Goal: Task Accomplishment & Management: Complete application form

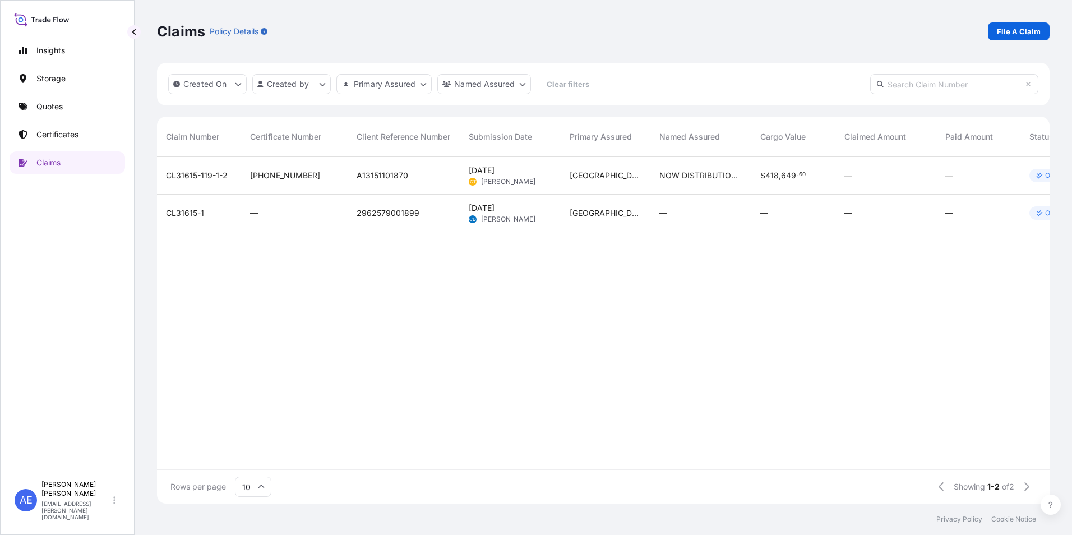
scroll to position [344, 884]
click at [1025, 35] on p "File A Claim" at bounding box center [1019, 31] width 44 height 11
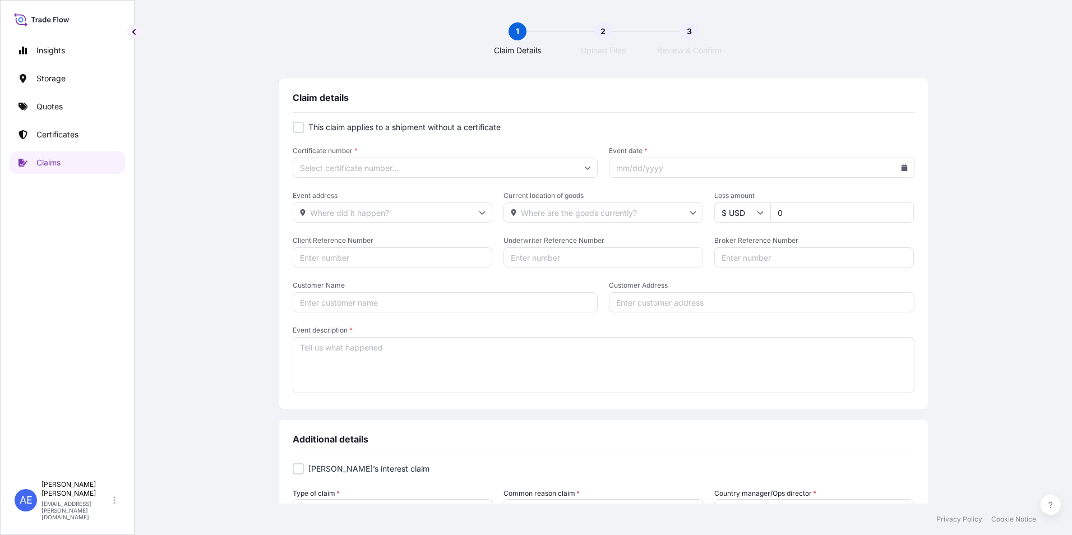
click at [401, 167] on input "Certificate number *" at bounding box center [446, 168] width 306 height 20
paste input "[PHONE_NUMBER]"
type input "[PHONE_NUMBER]"
click at [332, 198] on li "[PHONE_NUMBER]" at bounding box center [441, 197] width 295 height 21
click at [901, 168] on icon at bounding box center [904, 167] width 6 height 7
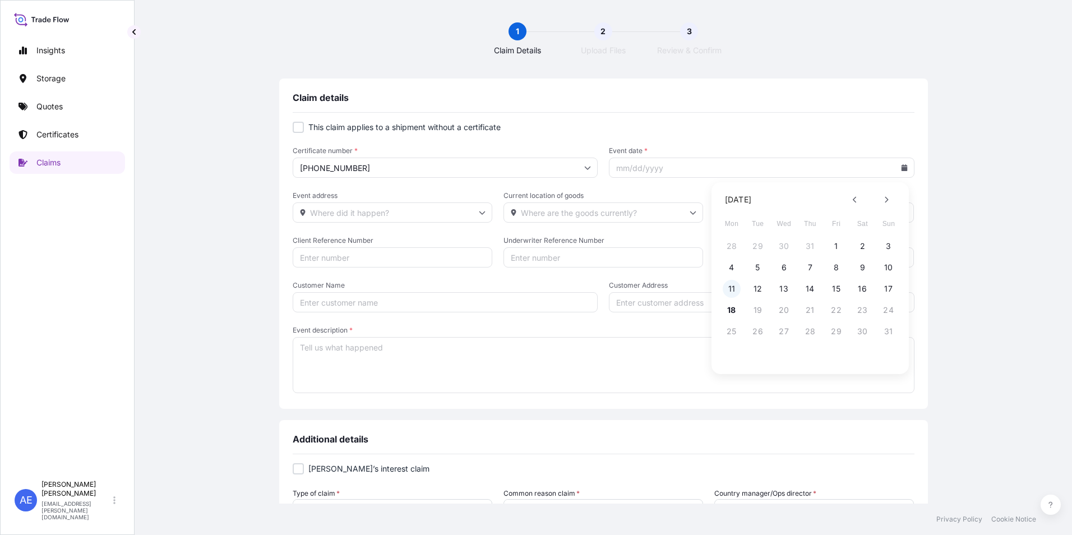
click at [735, 290] on button "11" at bounding box center [732, 289] width 18 height 18
type input "[DATE]"
click at [362, 214] on input "Event address" at bounding box center [393, 212] width 200 height 20
paste input "[URL][DOMAIN_NAME]"
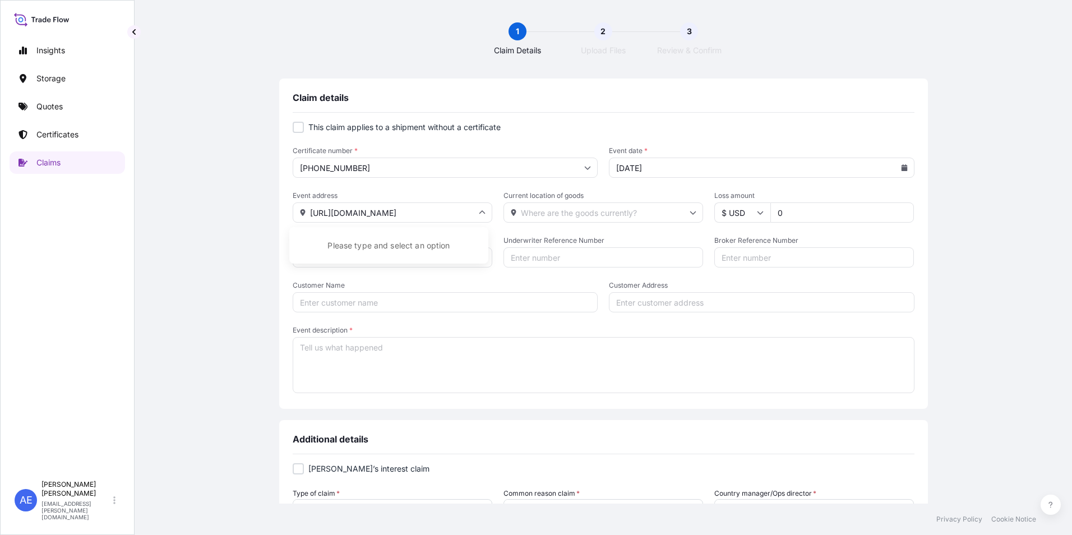
type input "[URL][DOMAIN_NAME]"
click at [579, 214] on input "Current location of goods" at bounding box center [604, 212] width 200 height 20
paste input "[URL][DOMAIN_NAME]"
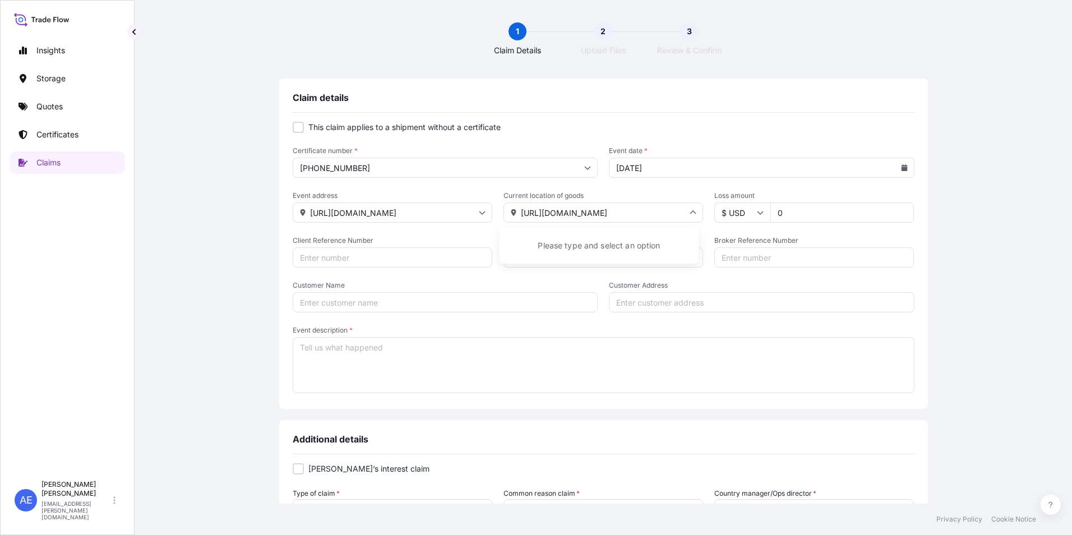
type input "[URL][DOMAIN_NAME]"
click at [758, 216] on input "$ USD" at bounding box center [742, 212] width 56 height 20
click at [740, 239] on div "€ EUR" at bounding box center [737, 243] width 47 height 21
type input "€ EUR"
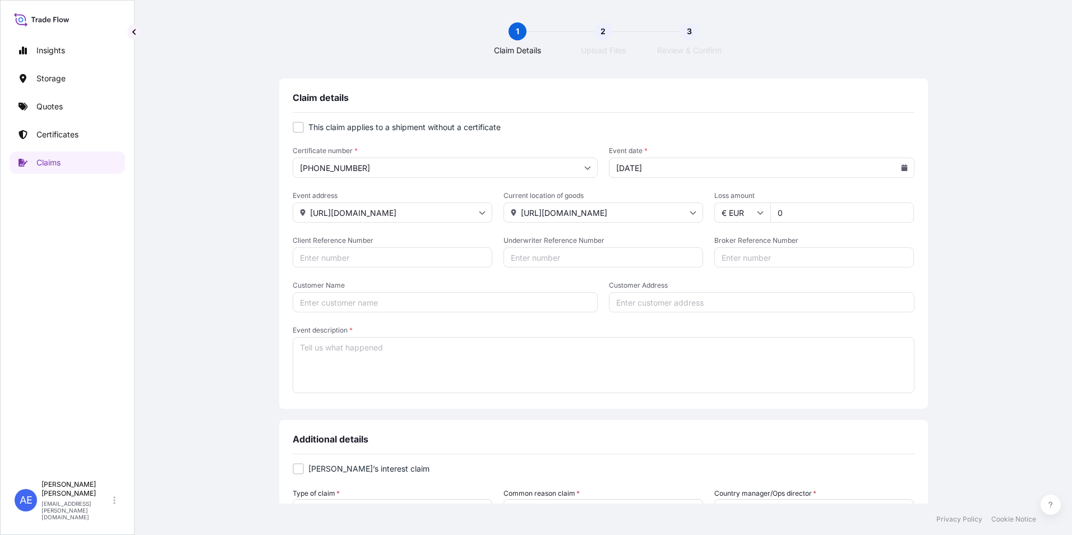
click at [796, 213] on input "0" at bounding box center [842, 212] width 144 height 20
paste input "15683.2"
type input "15683.2"
click at [412, 253] on input "Client Reference Number" at bounding box center [393, 257] width 200 height 20
click at [339, 261] on input "Client Reference Number" at bounding box center [393, 257] width 200 height 20
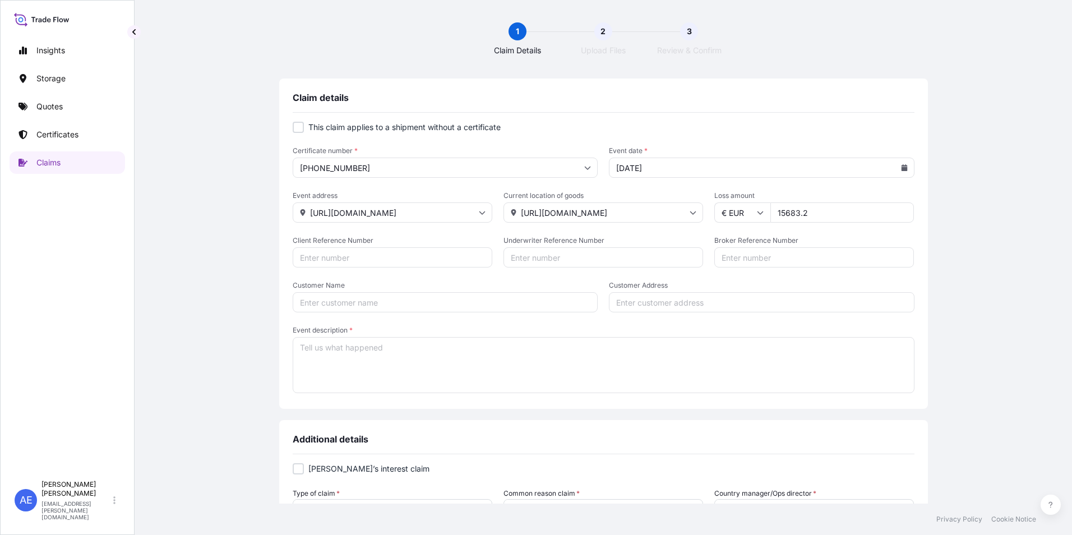
paste input "SSLS2755"
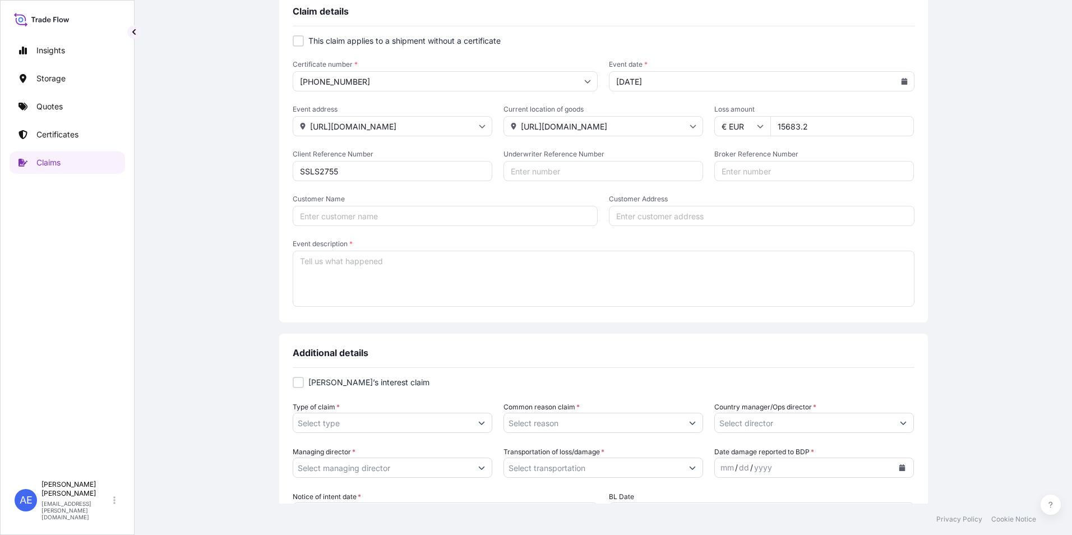
scroll to position [112, 0]
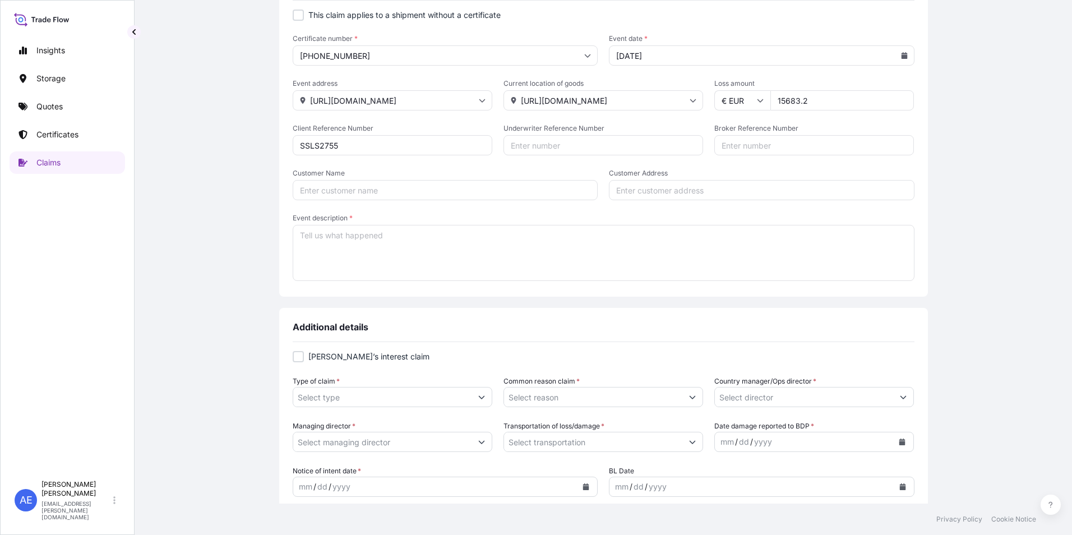
type input "SSLS2755"
click at [374, 252] on textarea "Event description *" at bounding box center [604, 253] width 622 height 56
type textarea "Damage"
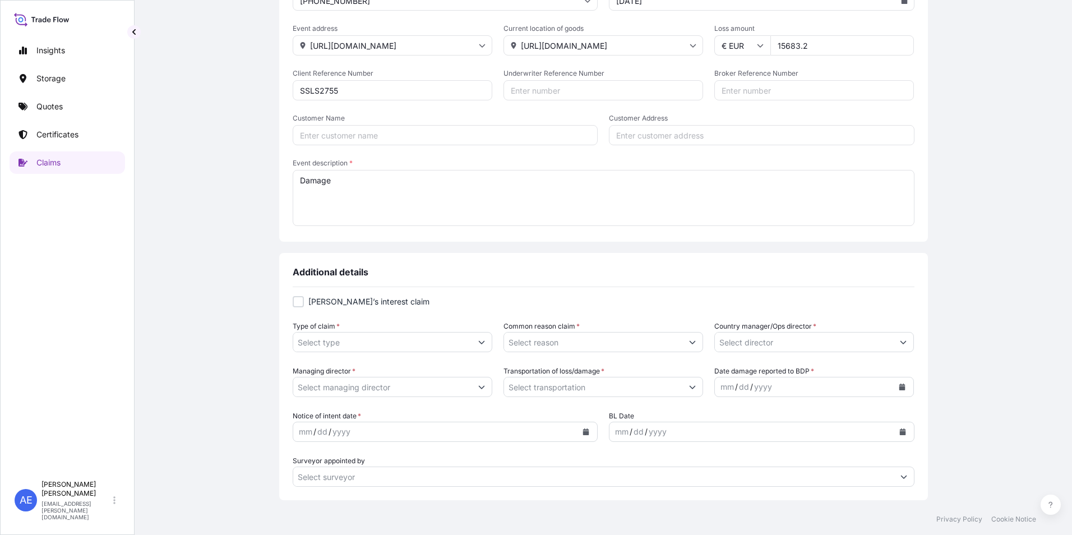
scroll to position [160, 0]
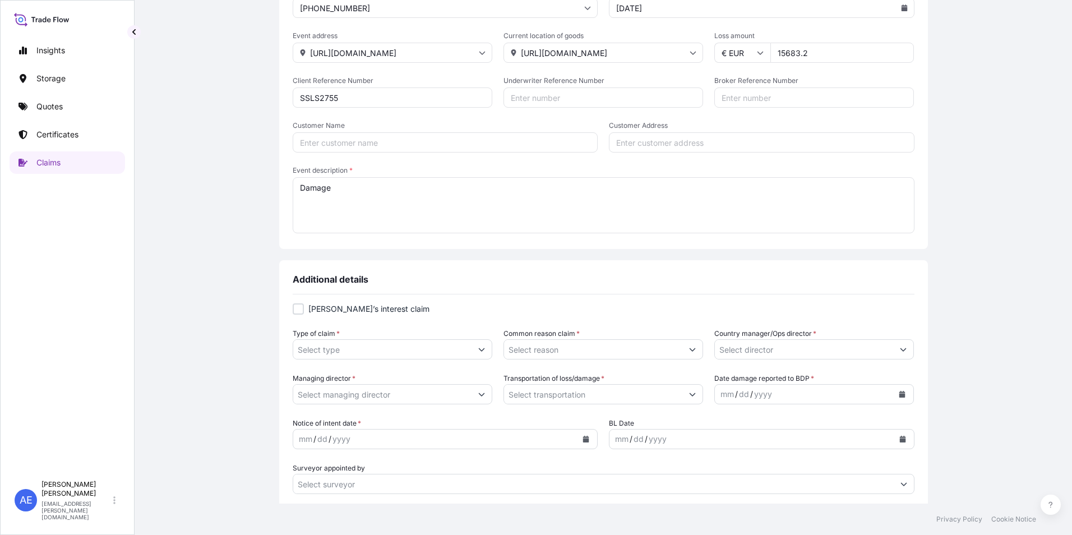
click at [297, 312] on div at bounding box center [298, 308] width 11 height 11
checkbox input "true"
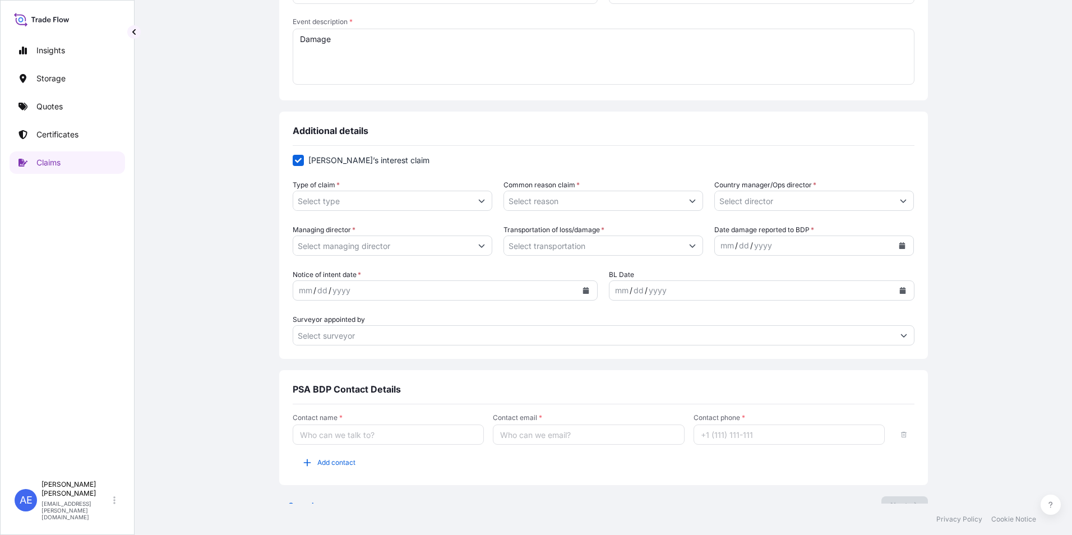
scroll to position [328, 0]
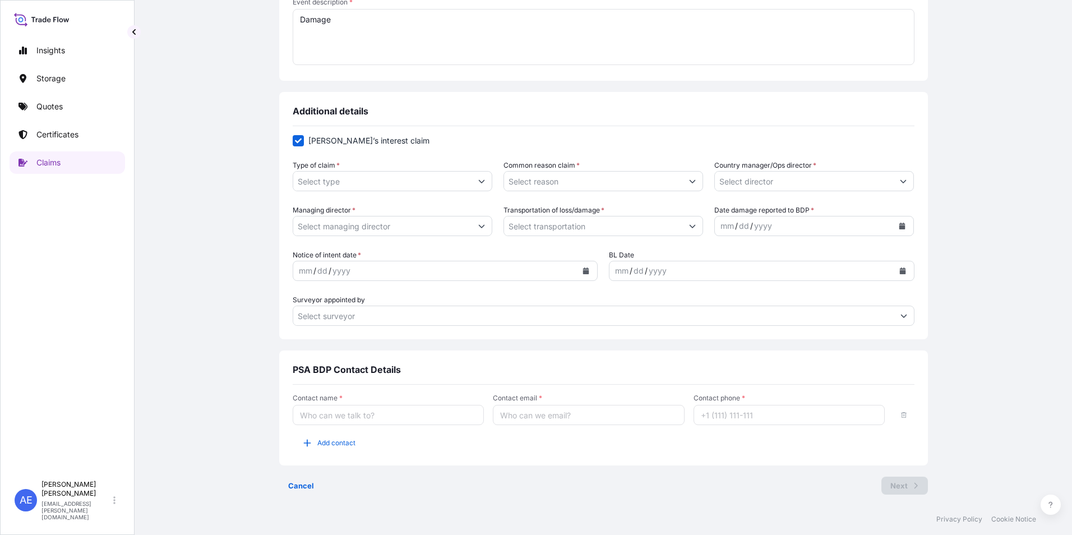
click at [478, 186] on button "Show suggestions" at bounding box center [482, 181] width 20 height 20
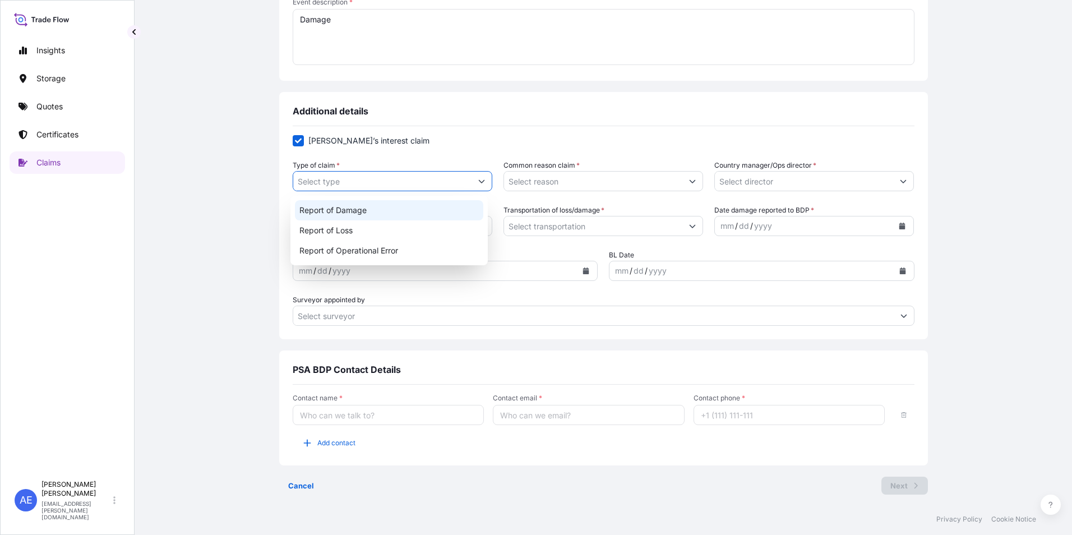
click at [374, 212] on div "Report of Damage" at bounding box center [389, 210] width 189 height 20
type input "Report of Damage"
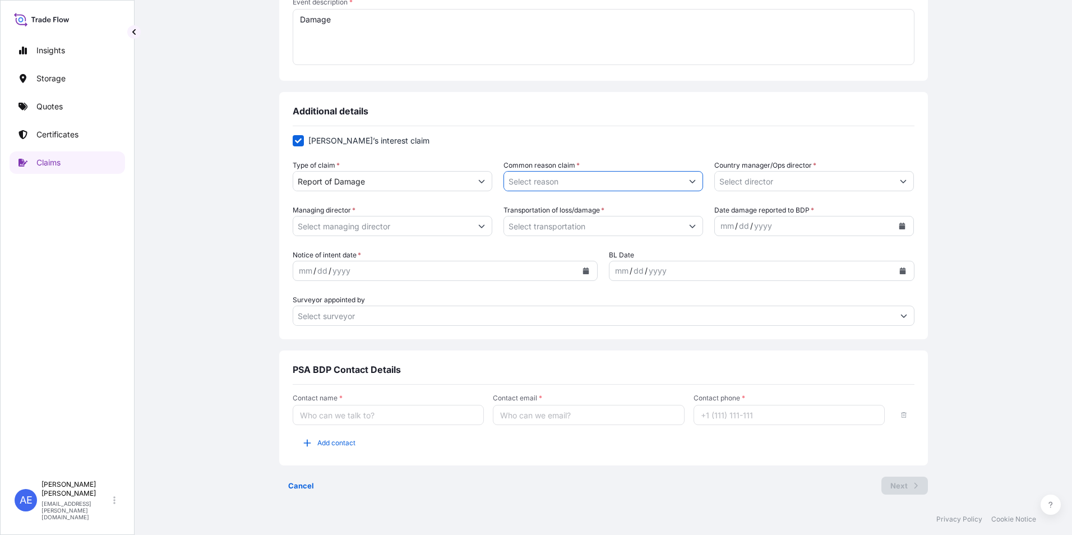
click at [587, 188] on input "Common reason claim *" at bounding box center [593, 181] width 178 height 20
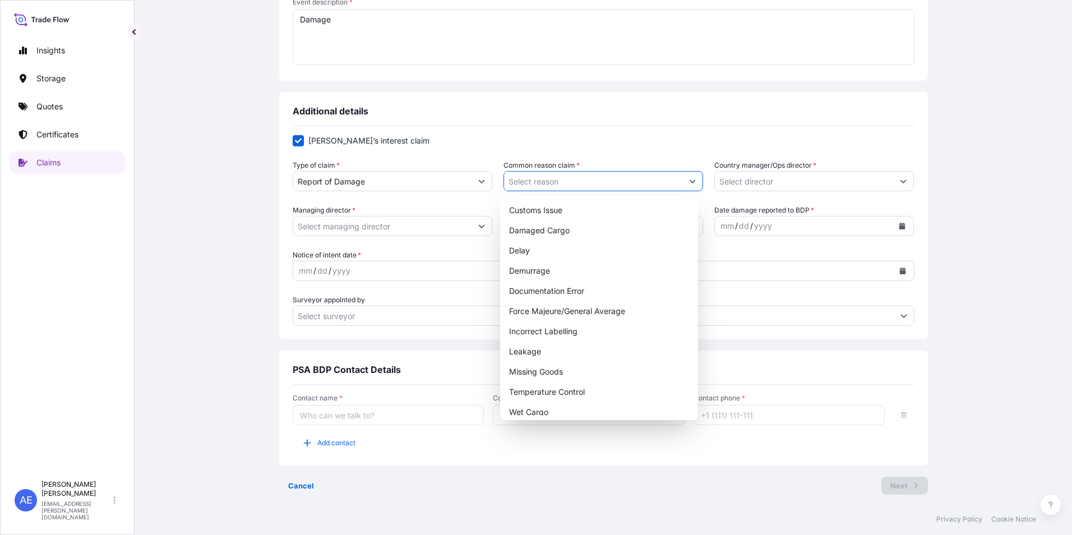
click at [687, 184] on button "Show suggestions" at bounding box center [692, 181] width 20 height 20
click at [572, 228] on div "Damaged Cargo" at bounding box center [599, 230] width 189 height 20
type input "Damaged Cargo"
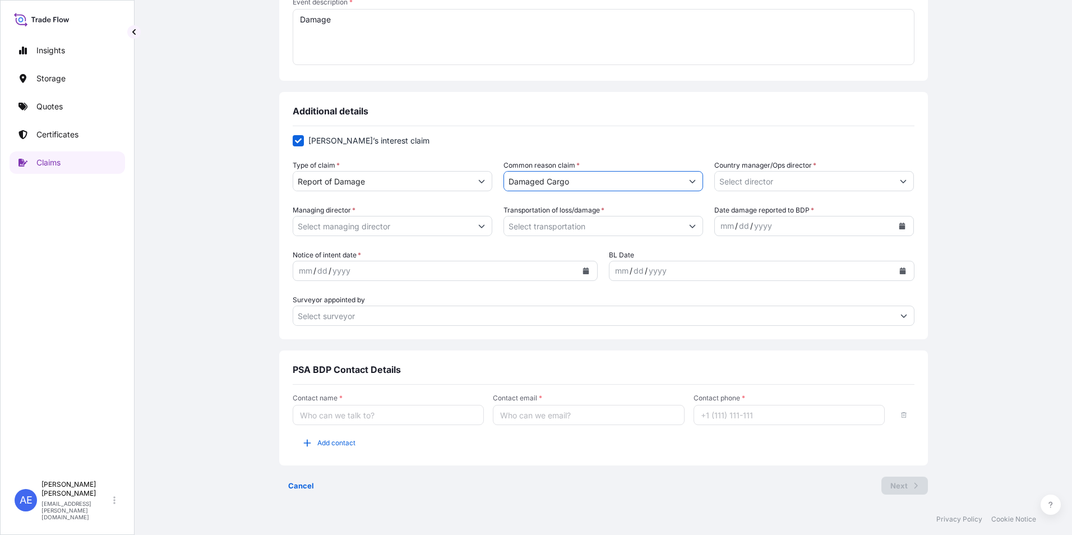
click at [881, 183] on input "Country manager/Ops director *" at bounding box center [804, 181] width 178 height 20
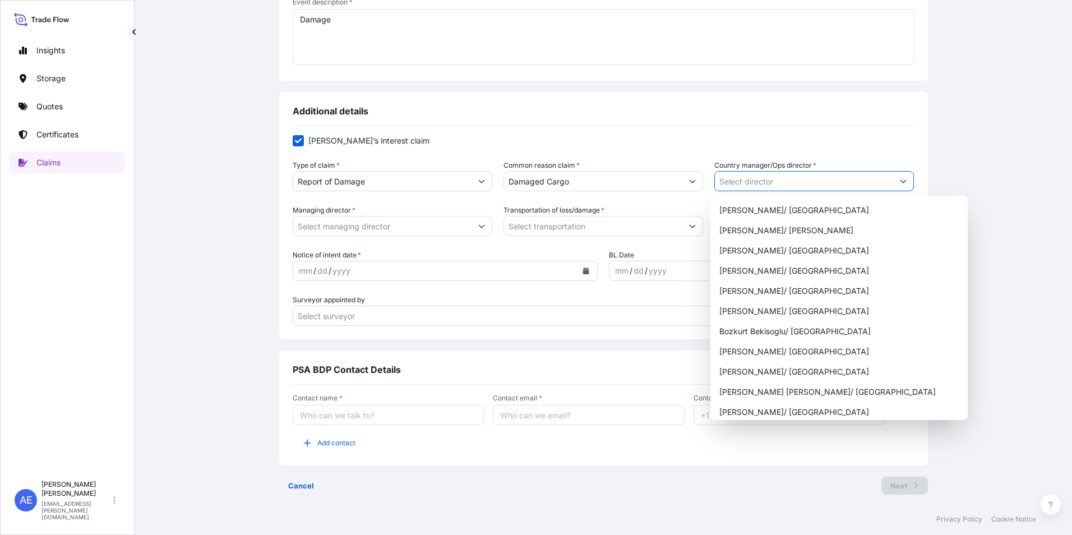
click at [900, 180] on icon "Show suggestions" at bounding box center [903, 181] width 7 height 7
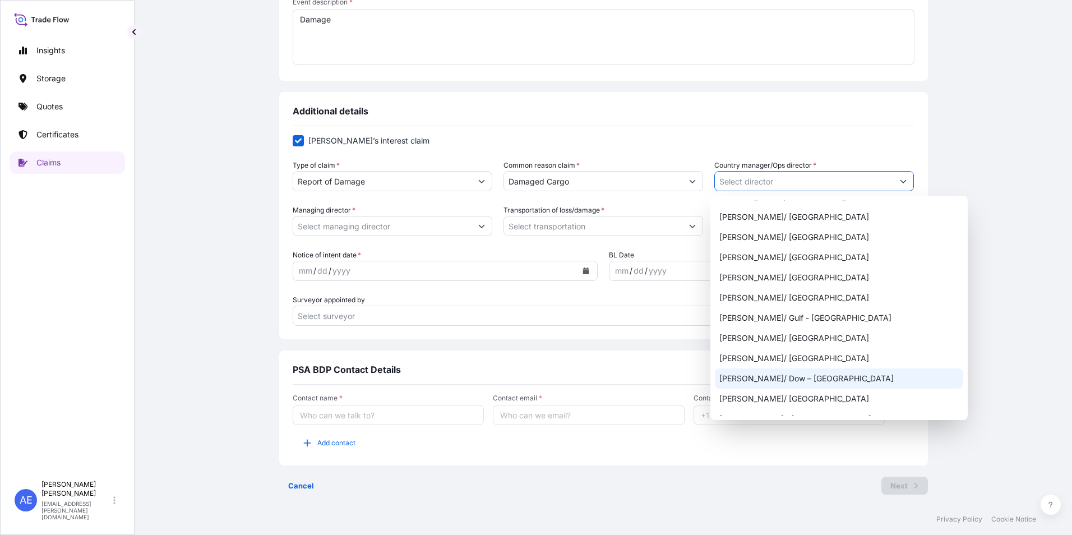
scroll to position [514, 0]
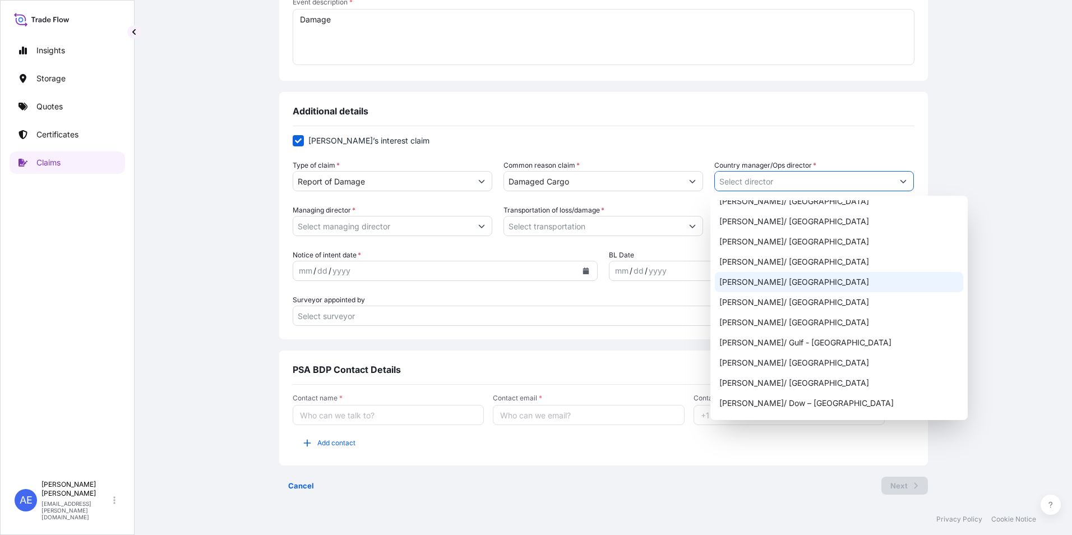
click at [754, 287] on div "[PERSON_NAME]/ [GEOGRAPHIC_DATA]" at bounding box center [839, 282] width 248 height 20
type input "[PERSON_NAME]/ [GEOGRAPHIC_DATA]"
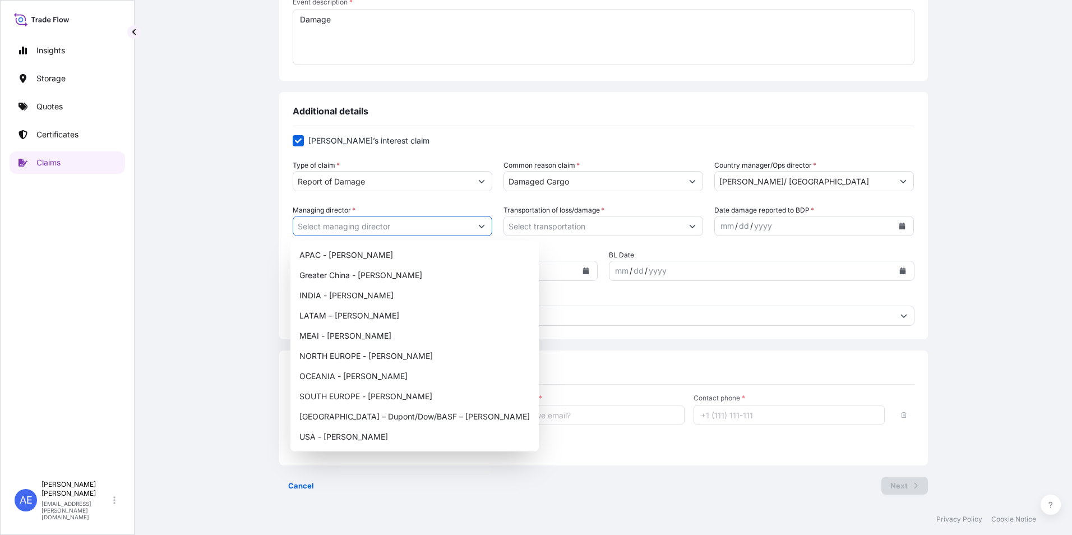
click at [478, 223] on icon "Show suggestions" at bounding box center [481, 226] width 7 height 7
click at [404, 336] on div "MEAI - [PERSON_NAME]" at bounding box center [414, 336] width 239 height 20
type input "MEAI - [PERSON_NAME]"
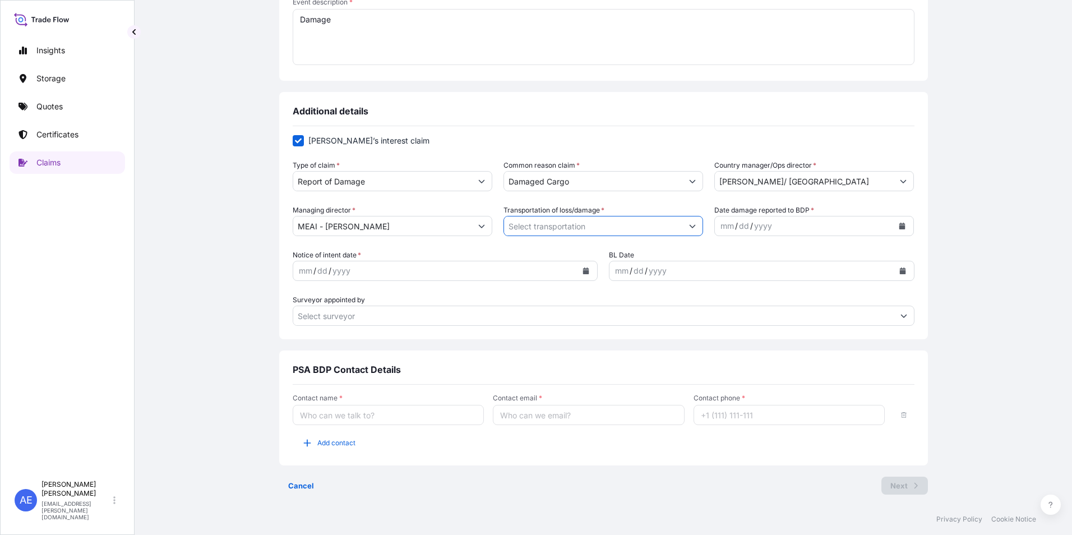
click at [647, 227] on input "Transportation of loss/damage *" at bounding box center [593, 226] width 178 height 20
click at [690, 227] on icon "Show suggestions" at bounding box center [693, 226] width 6 height 3
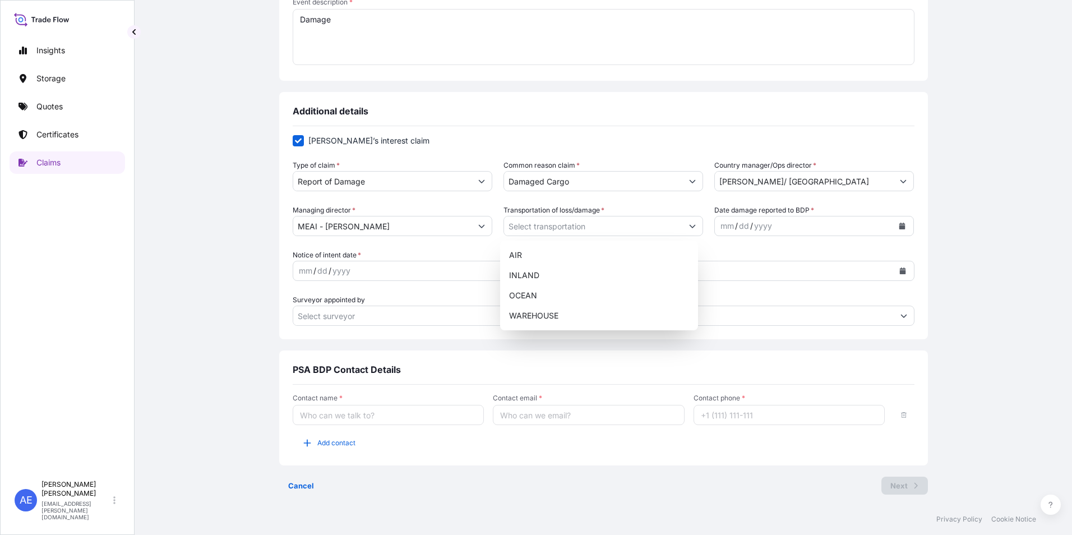
click at [610, 200] on form "[PERSON_NAME]’s interest claim Type of claim * Report of Damage Common reason c…" at bounding box center [604, 230] width 622 height 191
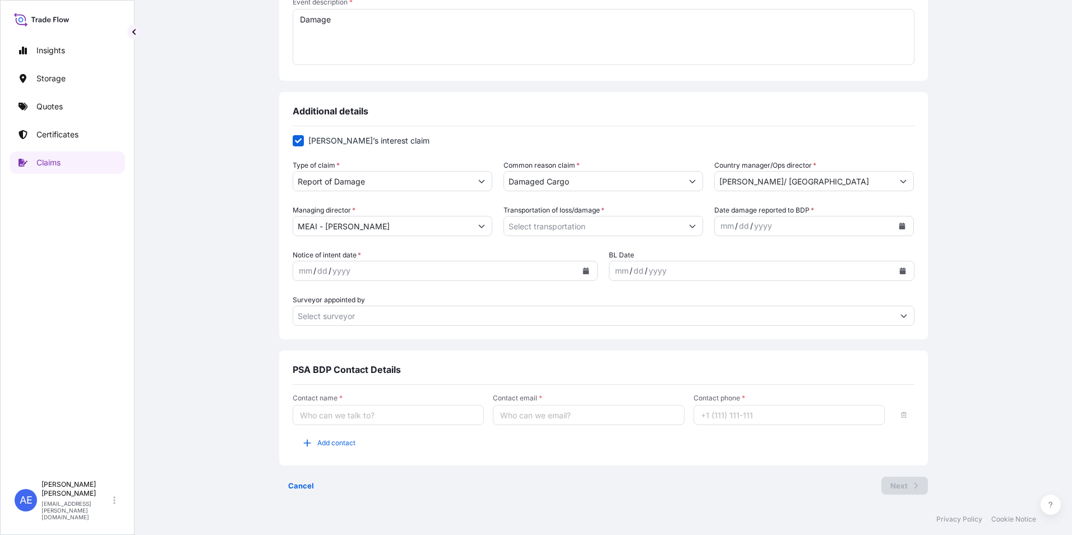
click at [584, 270] on icon "Calendar" at bounding box center [586, 270] width 6 height 7
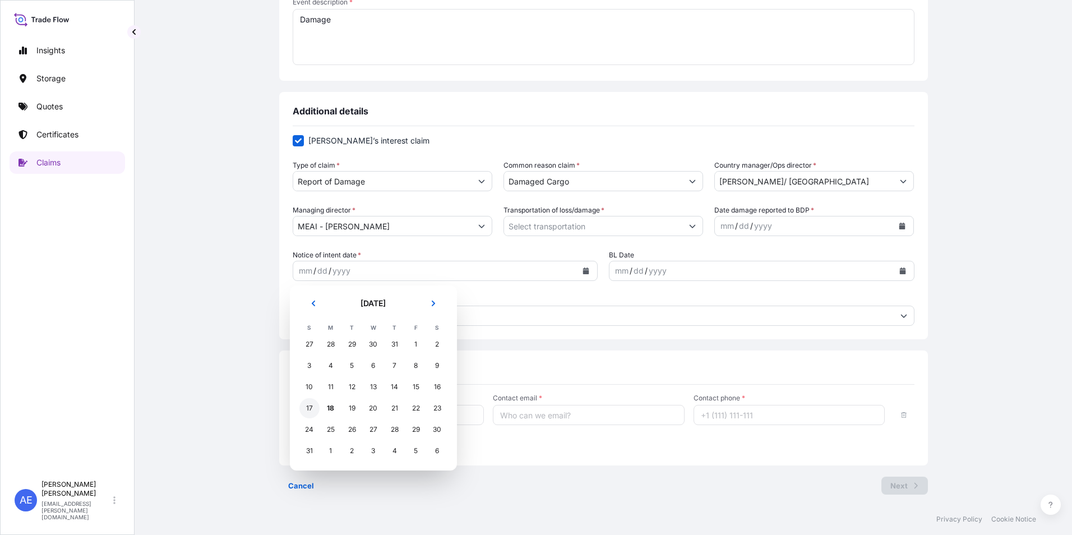
click at [304, 411] on div "17" at bounding box center [309, 408] width 20 height 20
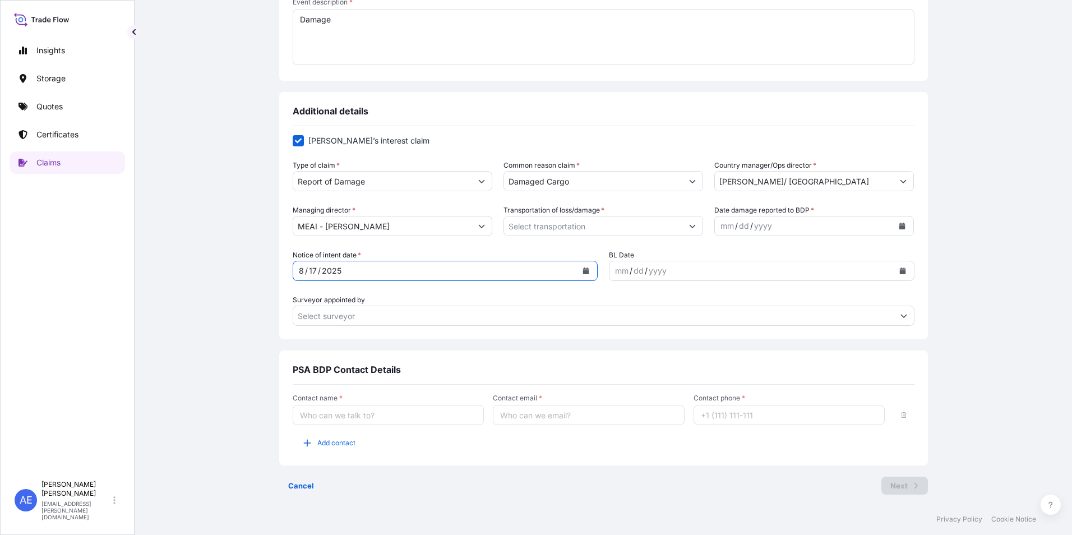
click at [689, 228] on icon "Show suggestions" at bounding box center [692, 226] width 7 height 7
drag, startPoint x: 698, startPoint y: 225, endPoint x: 688, endPoint y: 227, distance: 10.2
click at [691, 227] on div at bounding box center [604, 226] width 200 height 20
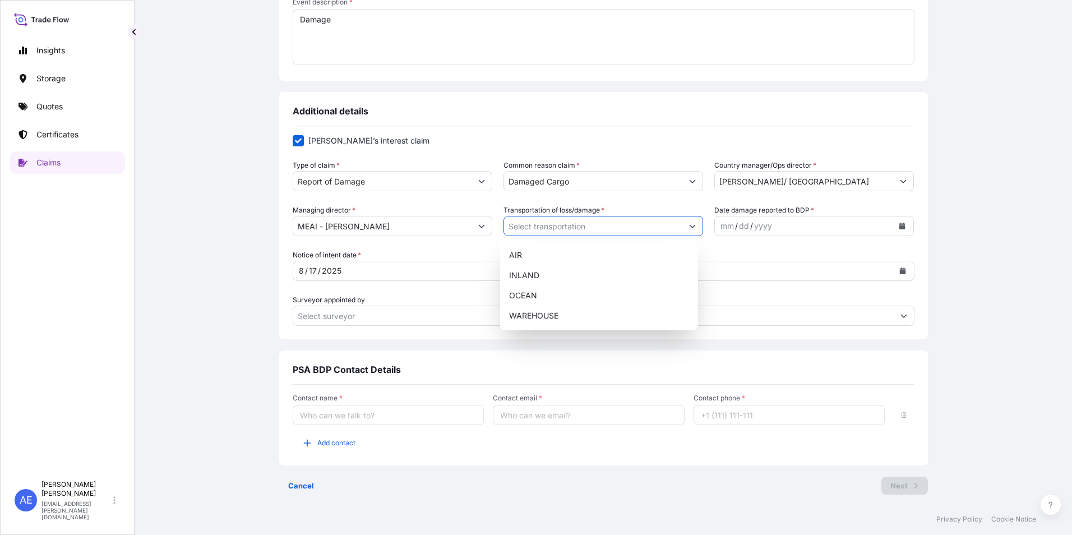
click at [689, 227] on icon "Show suggestions" at bounding box center [692, 226] width 7 height 7
click at [543, 254] on div "AIR" at bounding box center [599, 255] width 189 height 20
type input "AIR"
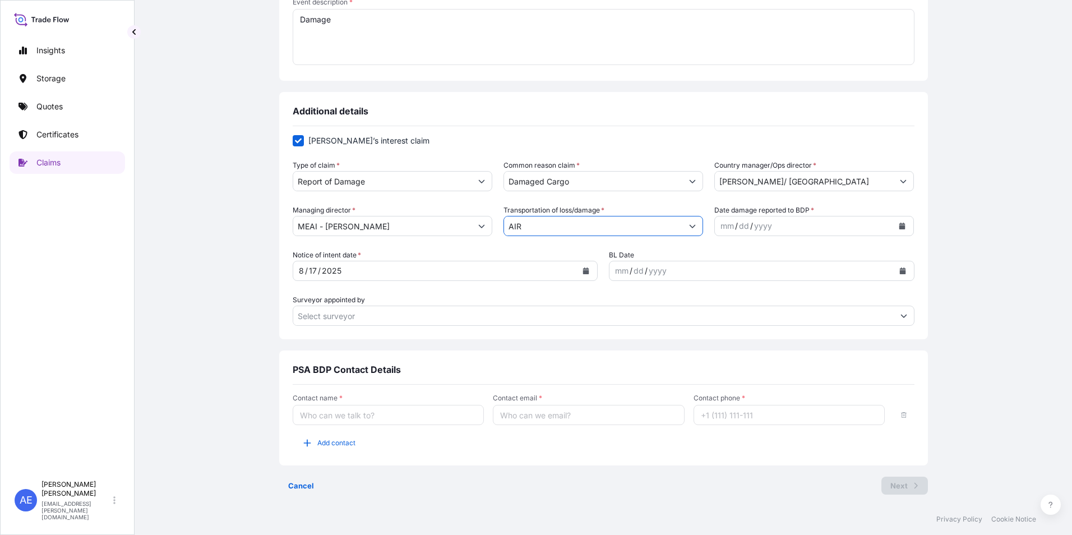
click at [899, 226] on icon "Calendar" at bounding box center [902, 226] width 6 height 7
click at [899, 228] on icon "Calendar" at bounding box center [902, 226] width 6 height 7
click at [733, 364] on div "17" at bounding box center [729, 363] width 20 height 20
click at [427, 412] on input "Contact name *" at bounding box center [389, 415] width 192 height 20
click at [571, 356] on div "PSA BDP Contact Details Contact name * Contact email * Contact phone * Add cont…" at bounding box center [603, 407] width 649 height 115
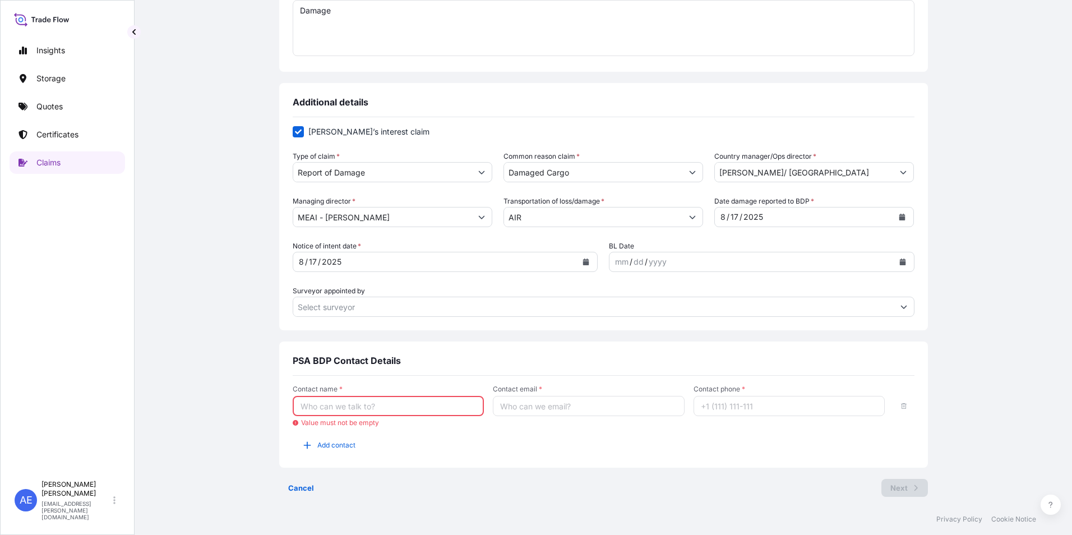
scroll to position [339, 0]
click at [389, 404] on input "Contact name *" at bounding box center [389, 404] width 192 height 20
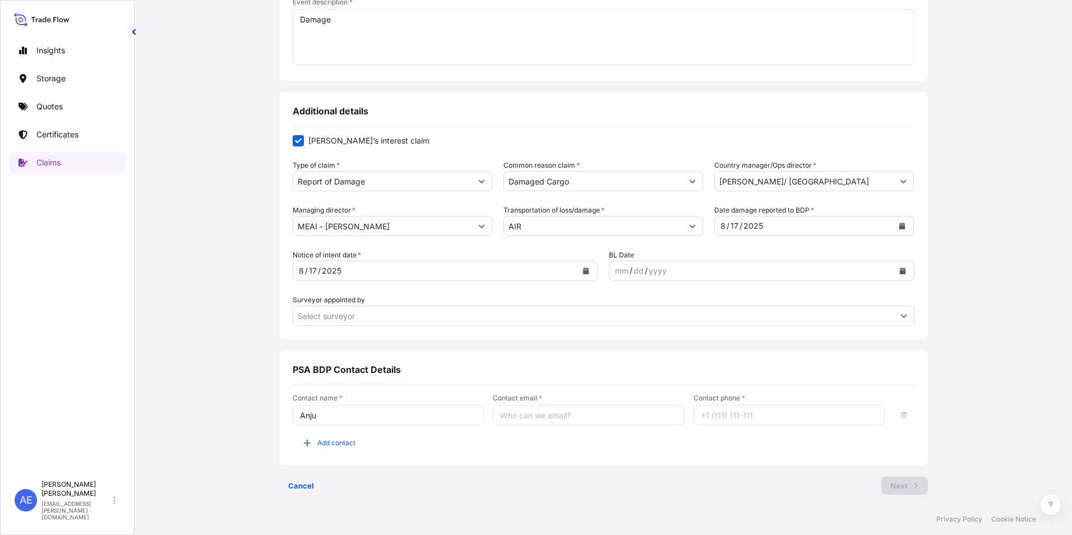
type input "Anju"
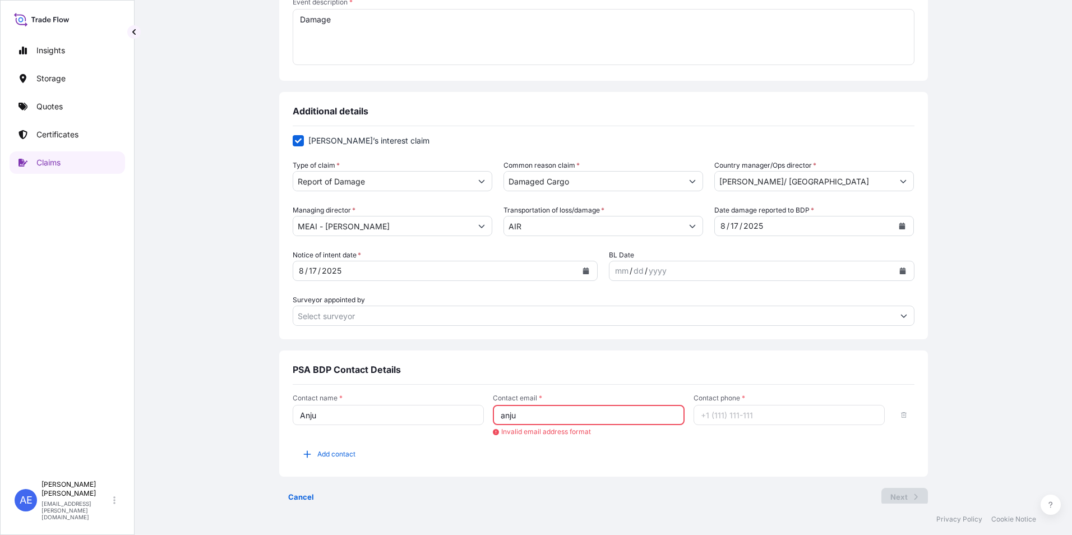
type input "[EMAIL_ADDRESS][PERSON_NAME][DOMAIN_NAME]"
click at [716, 419] on input "Contact phone *" at bounding box center [790, 415] width 192 height 20
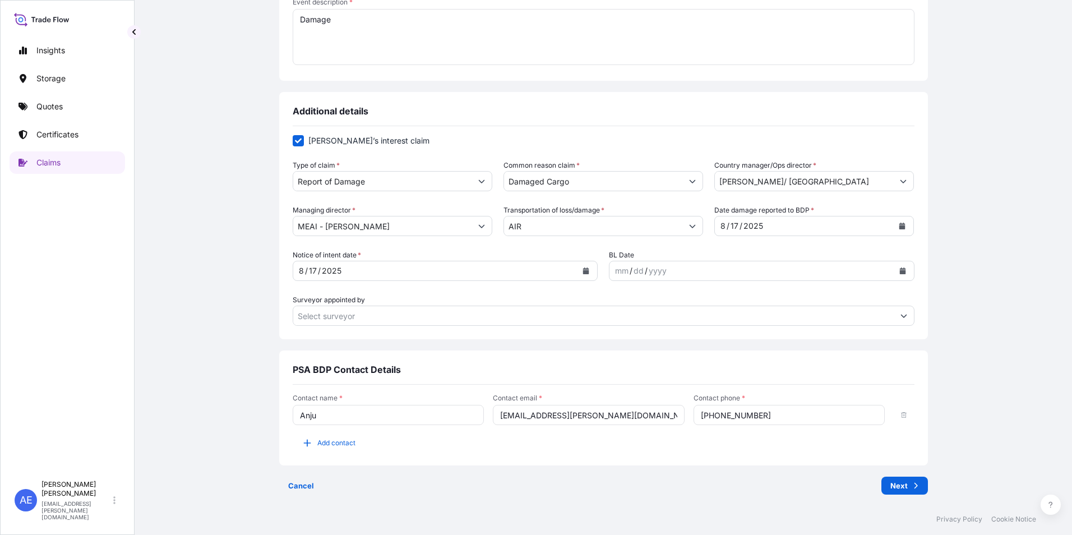
click at [703, 414] on input "[PHONE_NUMBER]" at bounding box center [790, 415] width 192 height 20
type input "00971565060564"
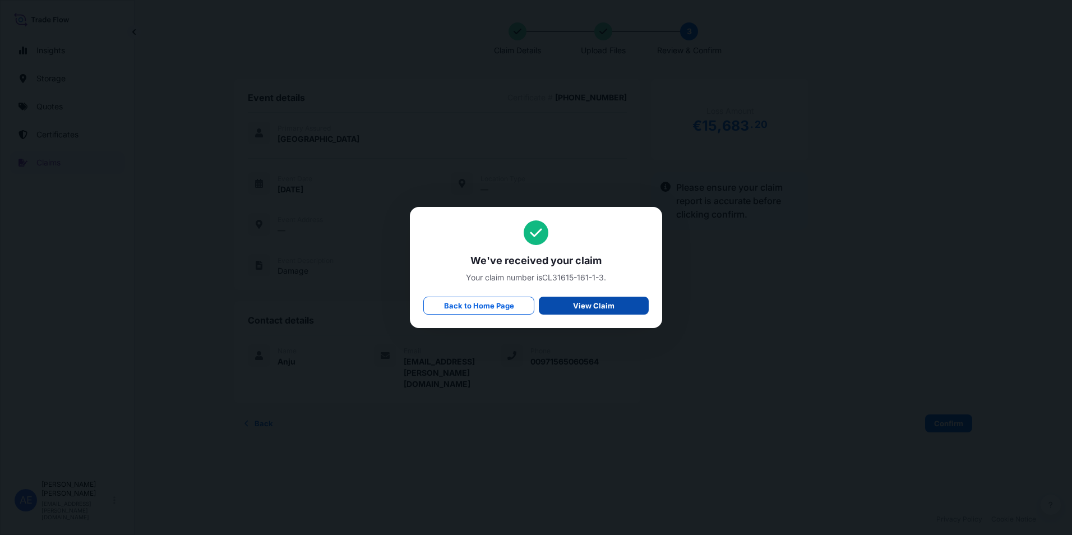
click at [593, 307] on p "View Claim" at bounding box center [593, 305] width 41 height 11
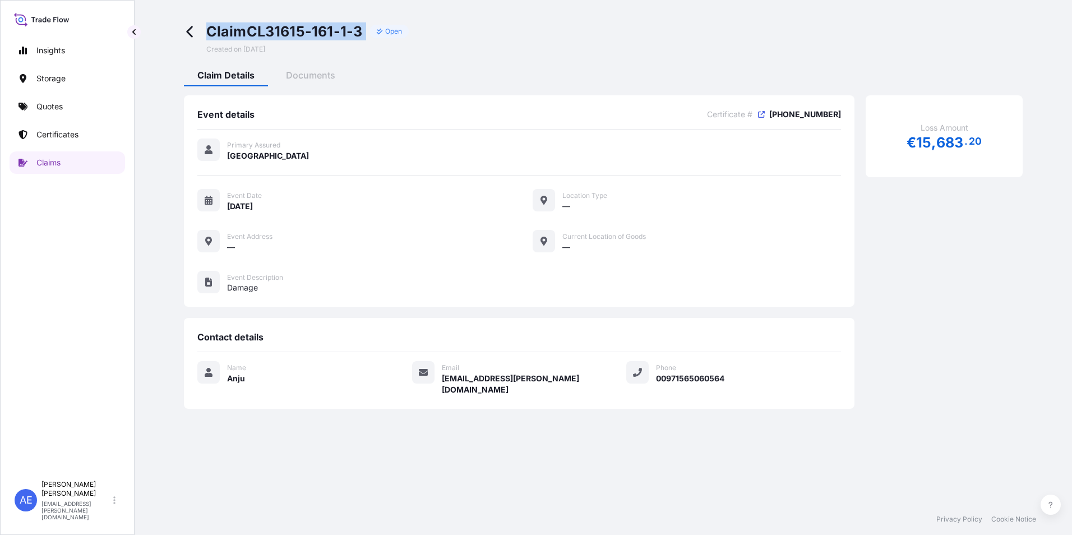
drag, startPoint x: 207, startPoint y: 29, endPoint x: 368, endPoint y: 25, distance: 161.0
click at [368, 25] on div "Claim CL31615-161-1-3 Open" at bounding box center [307, 31] width 203 height 18
copy div "Claim CL31615-161-1-3"
